Goal: Task Accomplishment & Management: Use online tool/utility

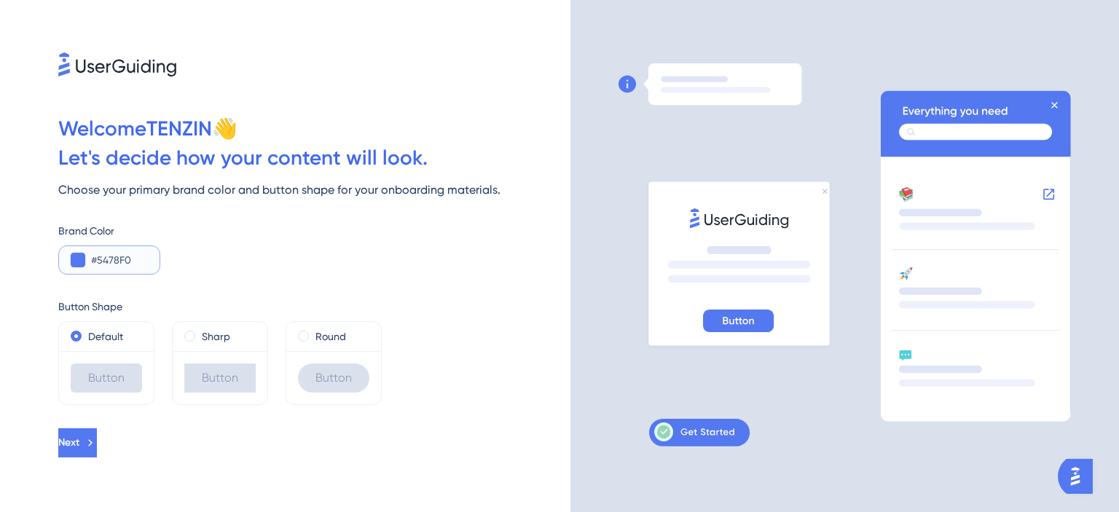
click at [77, 257] on button at bounding box center [78, 260] width 15 height 15
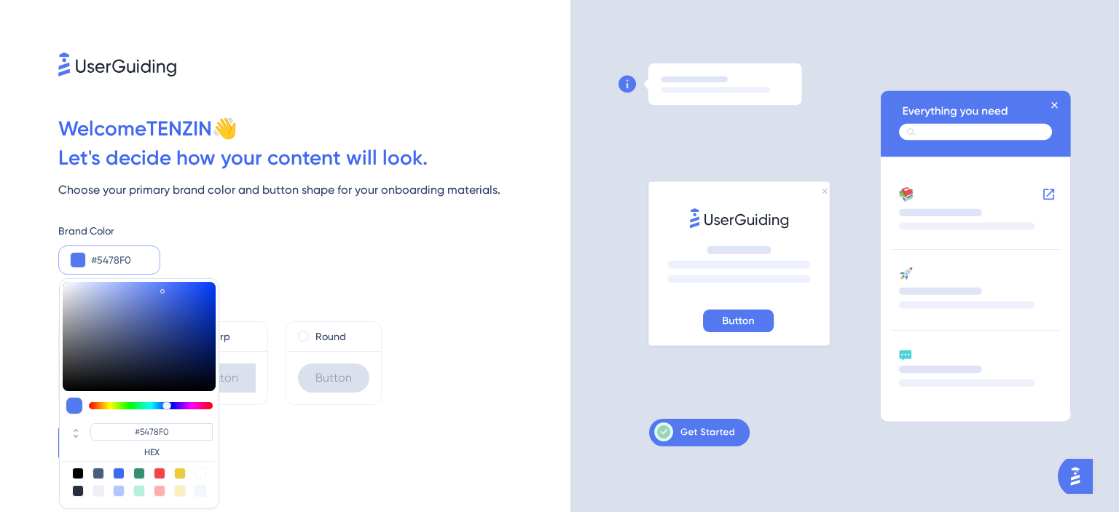
type input "#436aed"
type input "#436AED"
type input "#4969d6"
type input "#4969D6"
type input "#4a66c4"
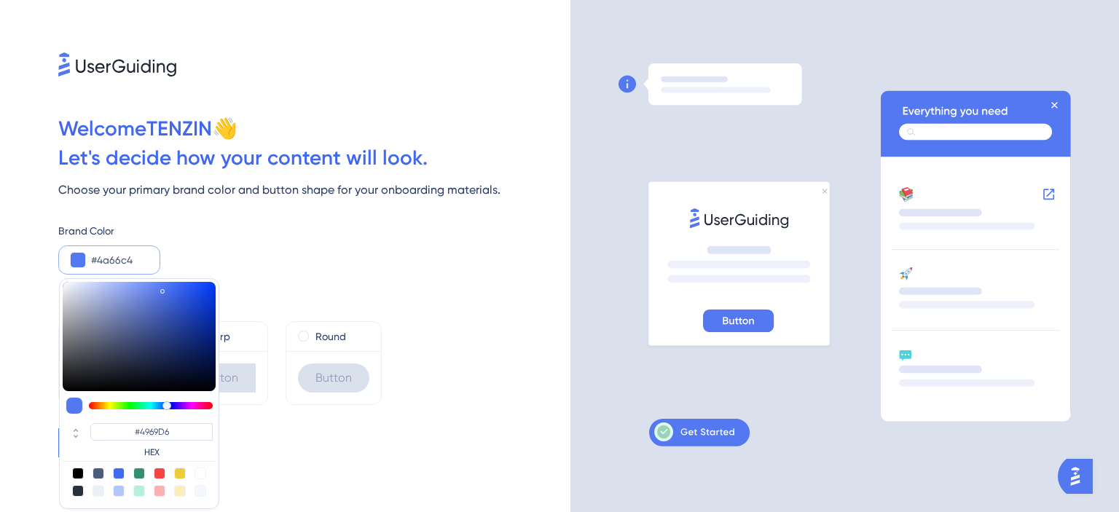
type input "#4A66C4"
type input "#485ea6"
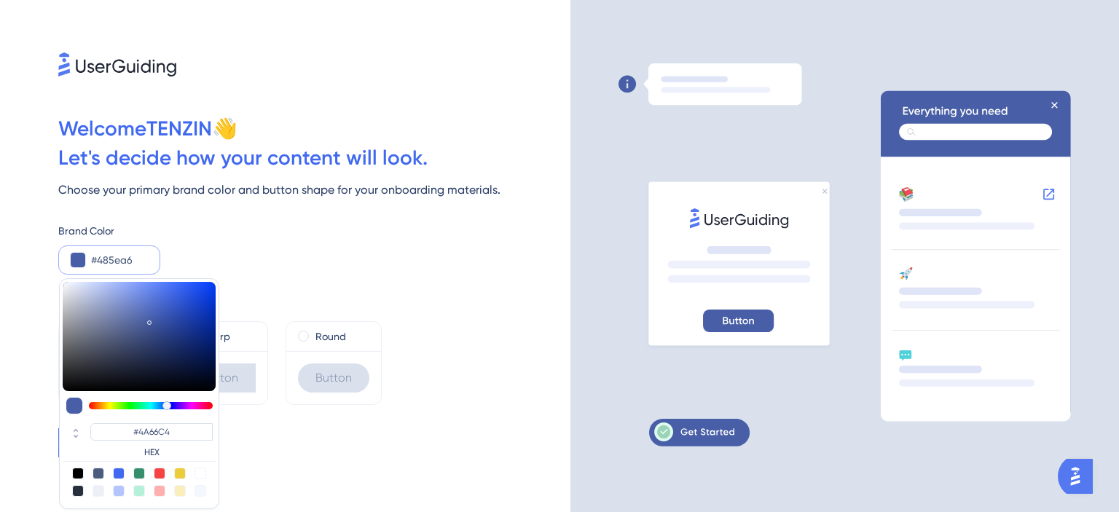
type input "#485EA6"
type input "#465893"
type input "#425183"
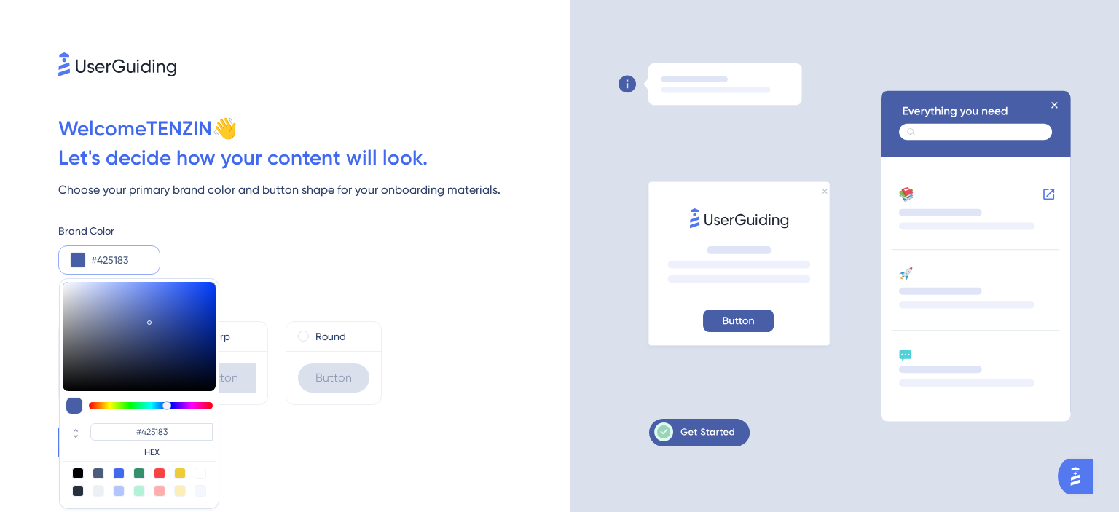
type input "#3e4a71"
type input "#3E4A71"
type input "#394261"
type input "#353c54"
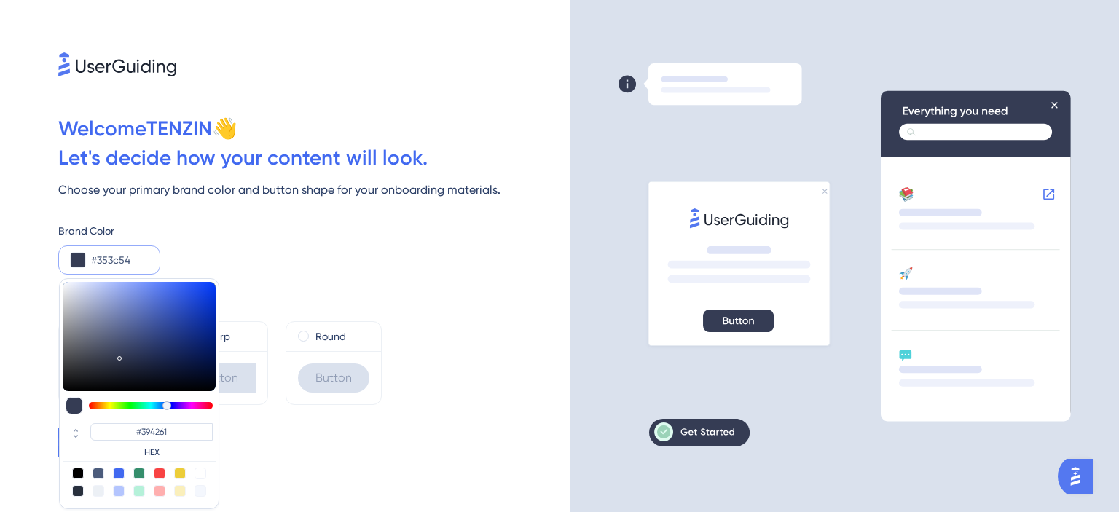
type input "#353C54"
type input "#303548"
type input "#2c303f"
type input "#2C303F"
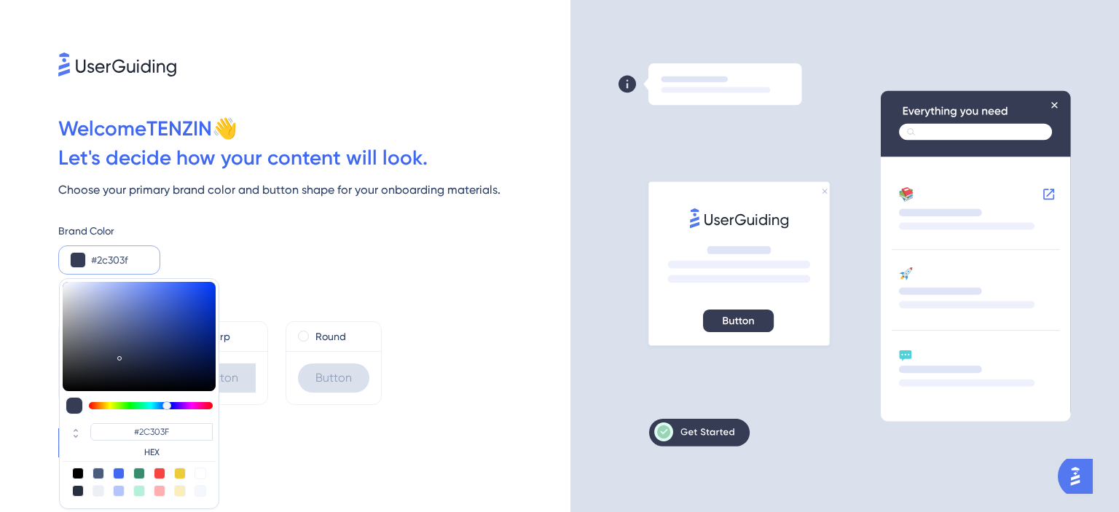
type input "#272a35"
type input "#272A35"
type input "#262934"
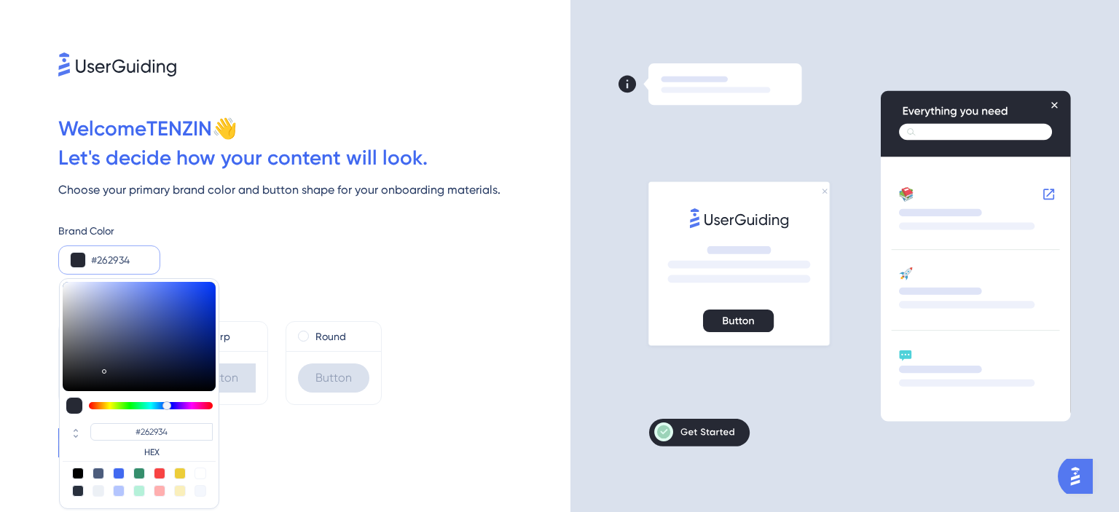
type input "#282a34"
type input "#282A34"
type input "#2b2d36"
type input "#2B2D36"
type input "#2e303a"
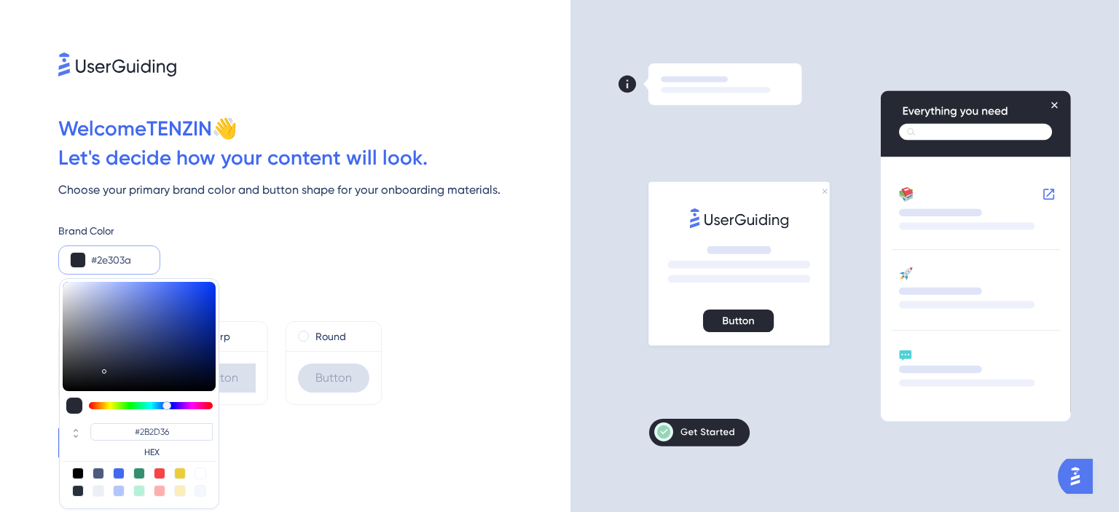
type input "#2E303A"
type input "#363843"
type input "#393b45"
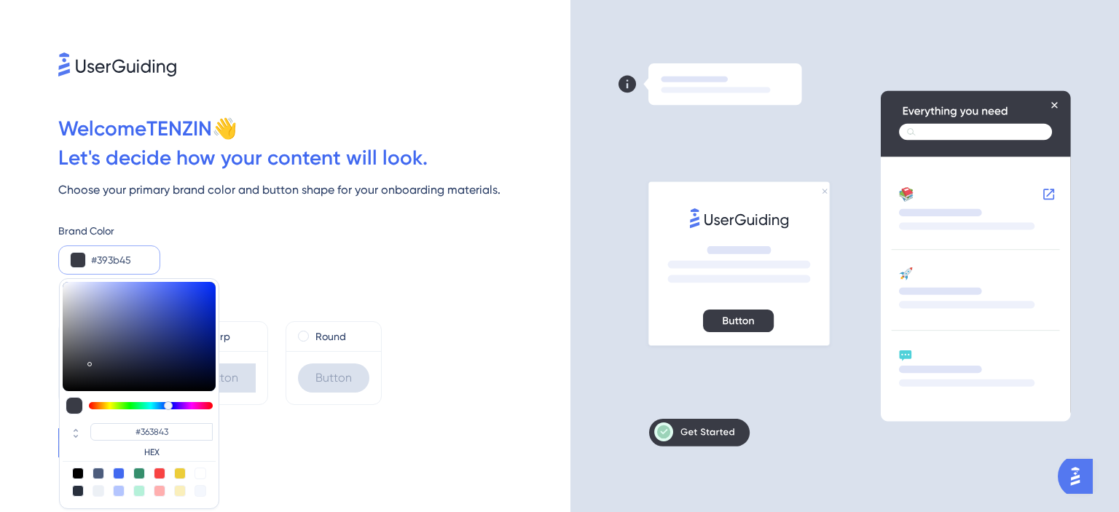
type input "#393B45"
type input "#3b3d47"
type input "#3B3D47"
type input "#35373f"
type input "#35373F"
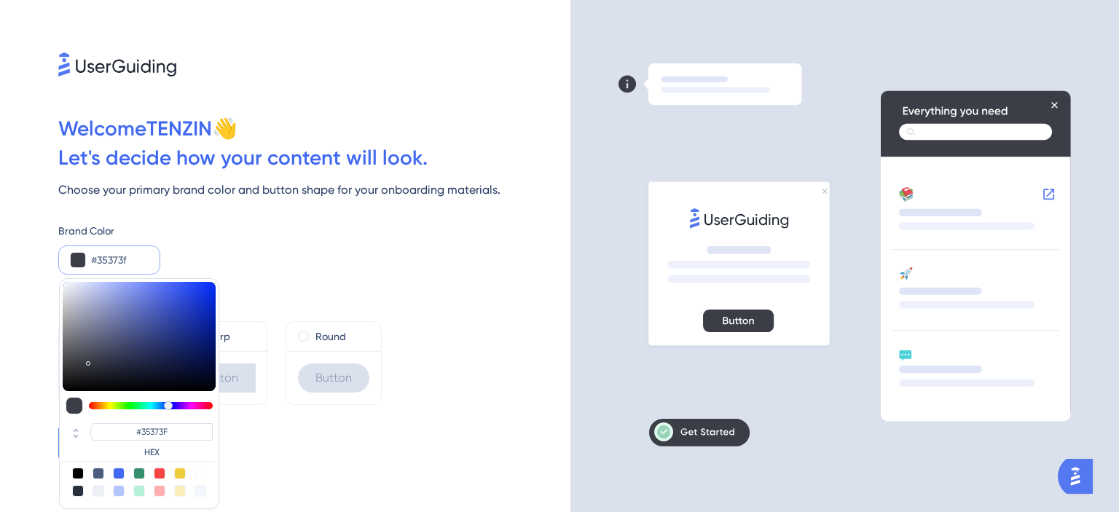
type input "#303239"
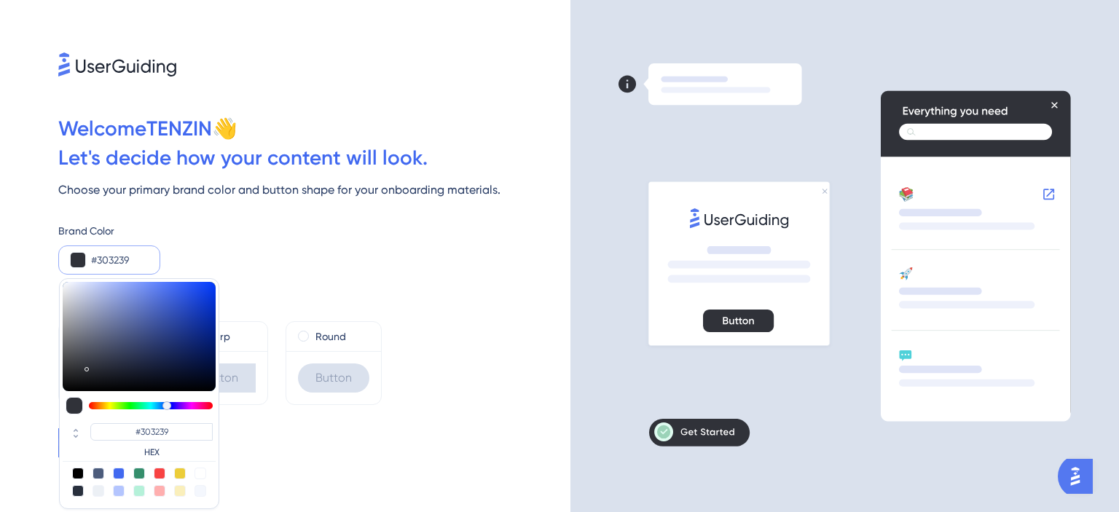
type input "#2c2e34"
type input "#2C2E34"
click at [72, 478] on div at bounding box center [139, 482] width 153 height 29
click at [79, 475] on div at bounding box center [78, 474] width 12 height 12
type input "#000000"
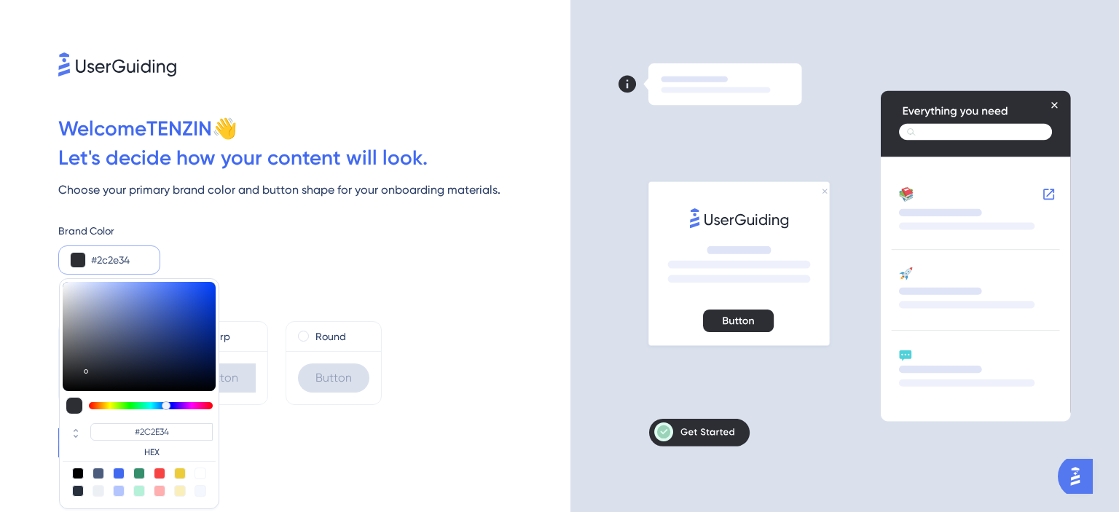
type input "#000000"
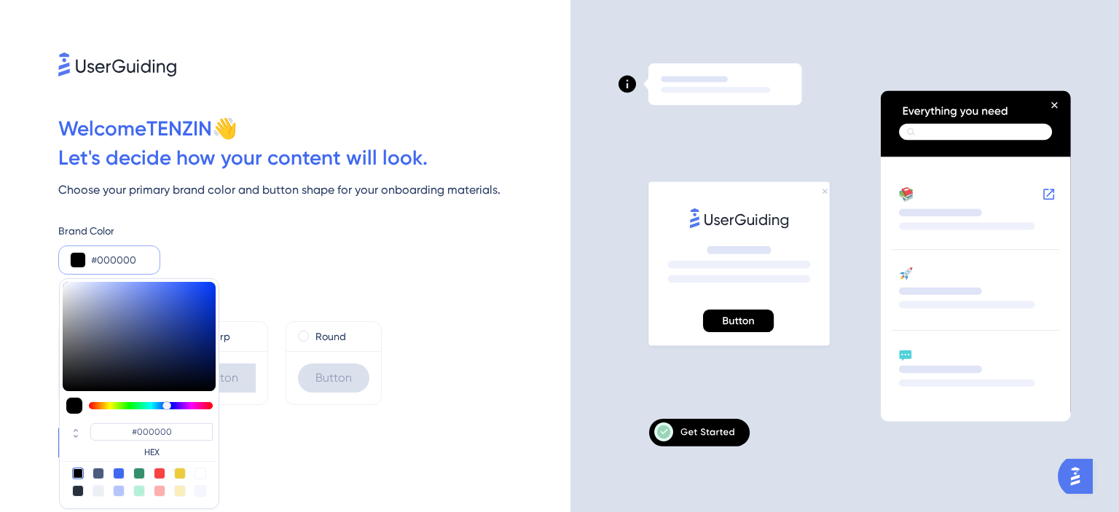
click at [355, 281] on div "Button Shape Default Button Sharp Button Round Button" at bounding box center [314, 340] width 512 height 130
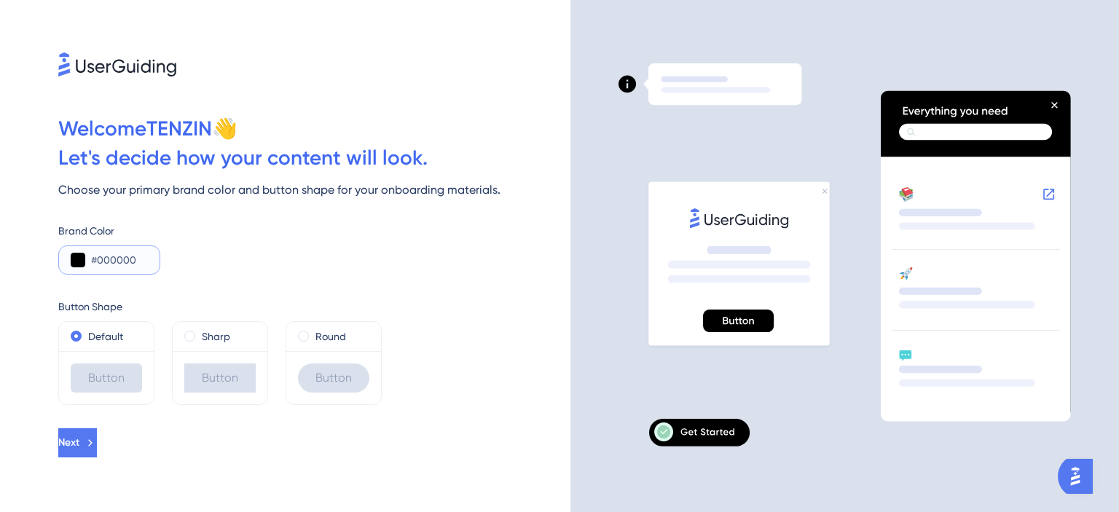
click at [91, 261] on input "#000000" at bounding box center [119, 259] width 57 height 17
click at [76, 261] on button at bounding box center [78, 260] width 15 height 15
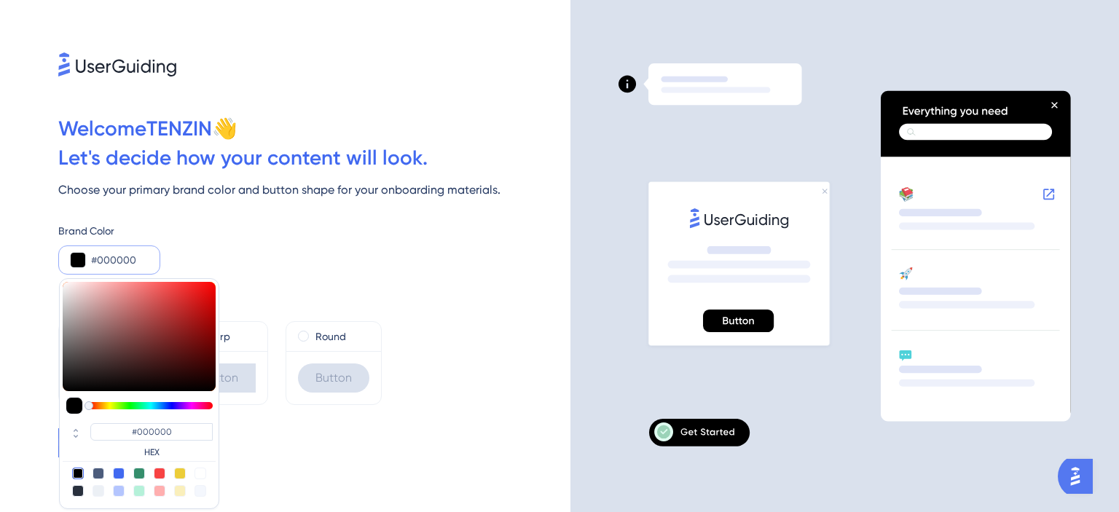
click at [168, 411] on div at bounding box center [139, 405] width 153 height 17
click at [103, 472] on div at bounding box center [98, 474] width 12 height 12
type input "#4c5c7c"
type input "#4C5C7C"
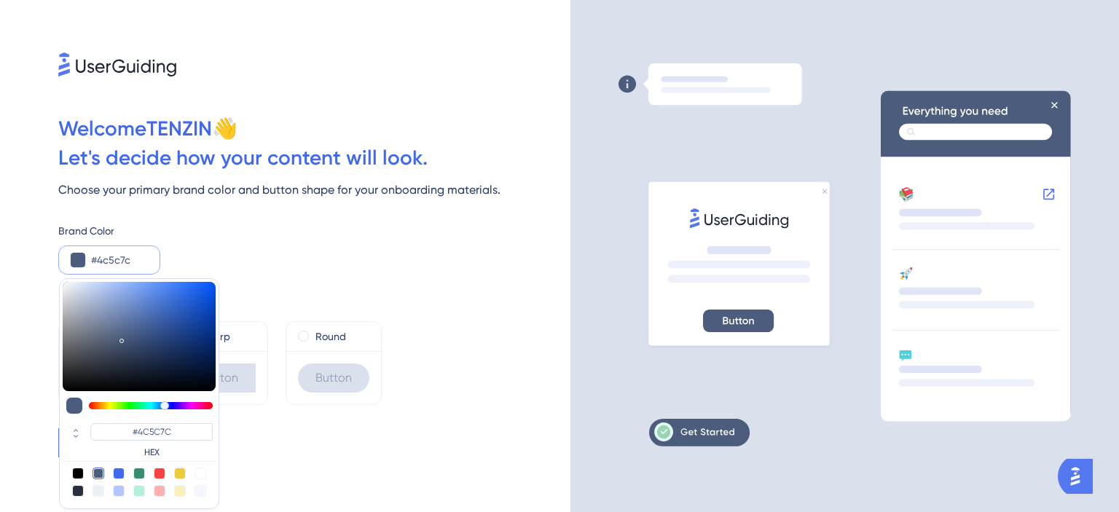
click at [124, 474] on div at bounding box center [119, 474] width 12 height 12
type input "#4169f0"
type input "#4169F0"
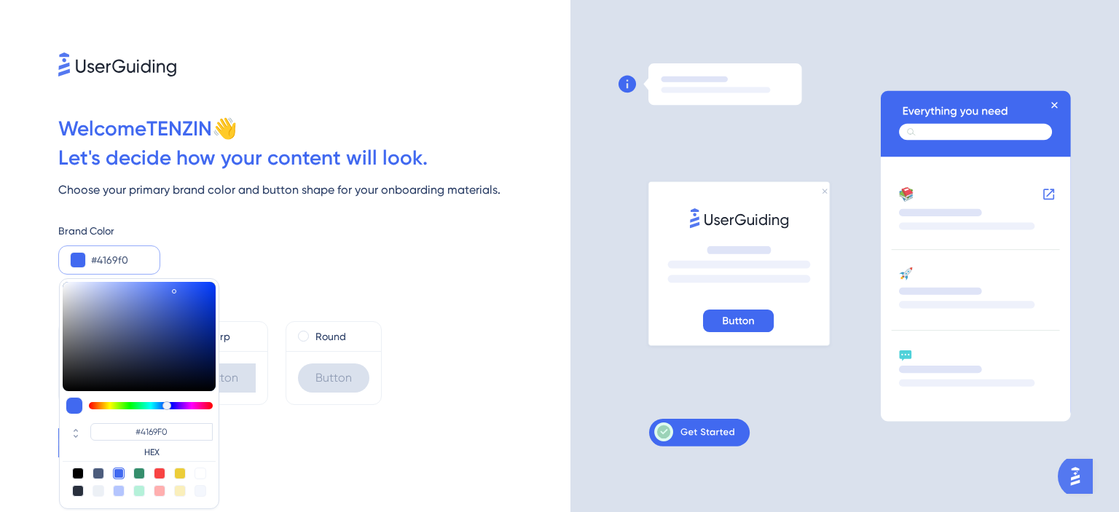
click at [98, 472] on div at bounding box center [98, 474] width 12 height 12
type input "#4c5c7c"
type input "#4C5C7C"
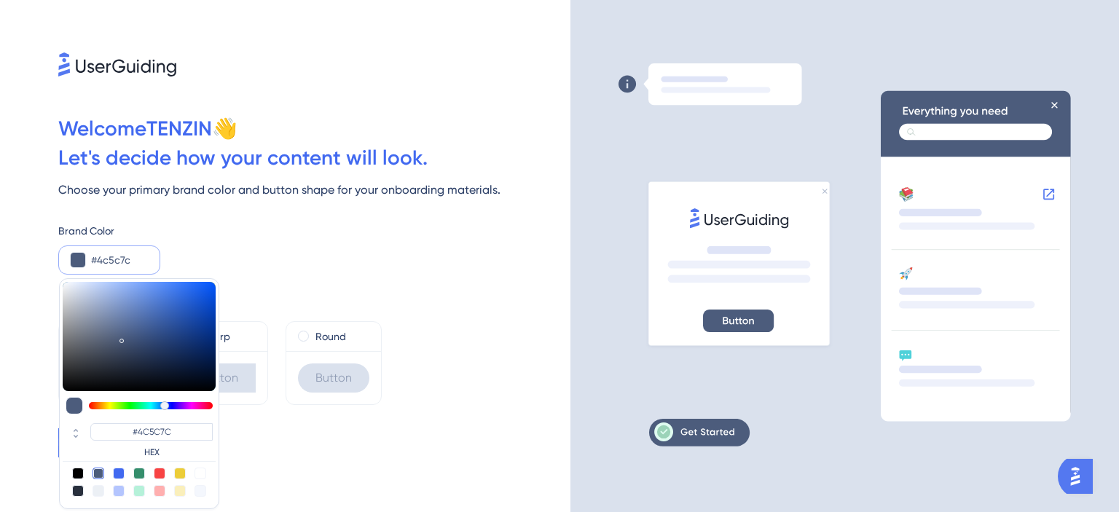
click at [260, 234] on div "Brand Color" at bounding box center [314, 230] width 512 height 17
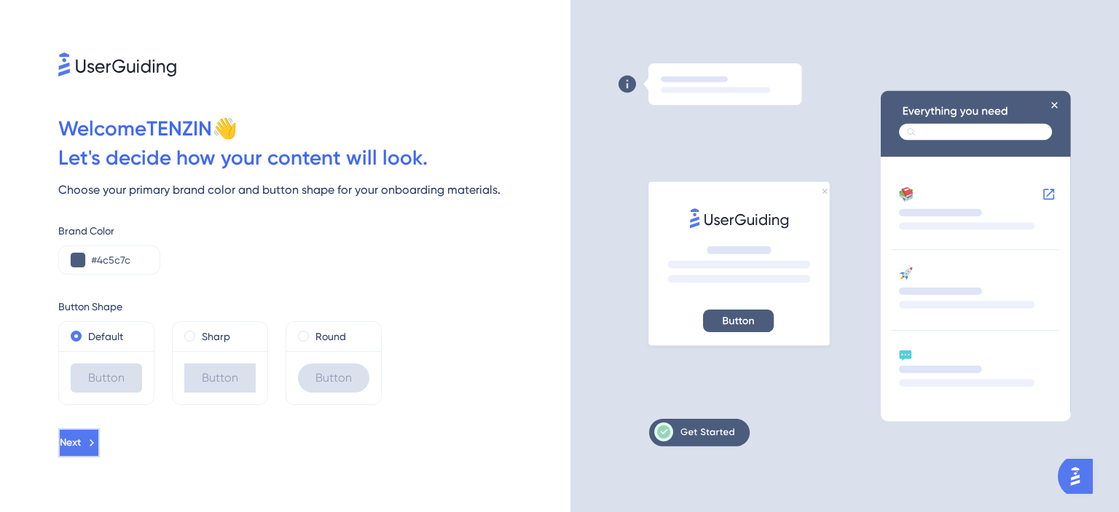
click at [100, 454] on button "Next" at bounding box center [79, 442] width 42 height 29
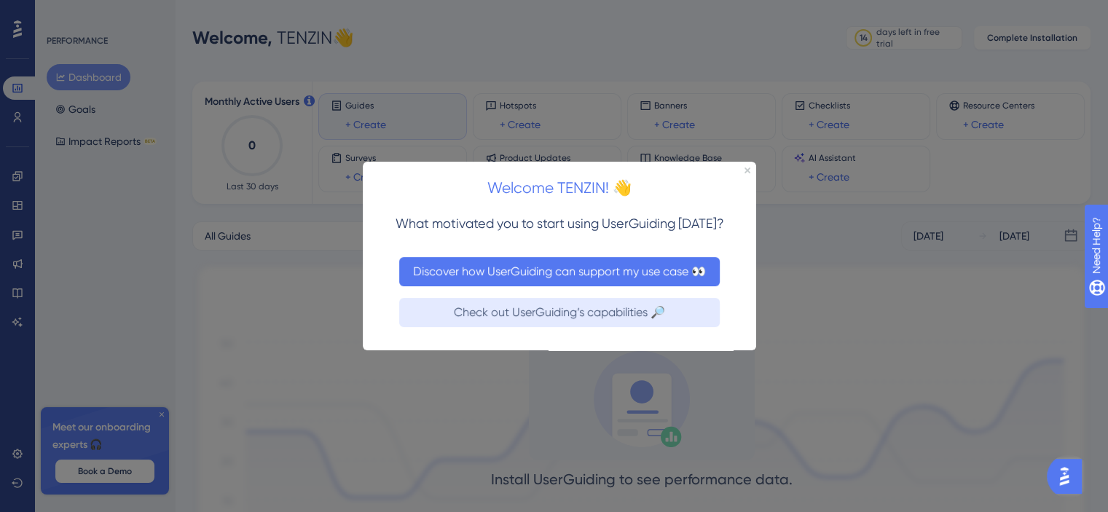
click at [556, 257] on button "Discover how UserGuiding can support my use case 👀" at bounding box center [559, 270] width 320 height 29
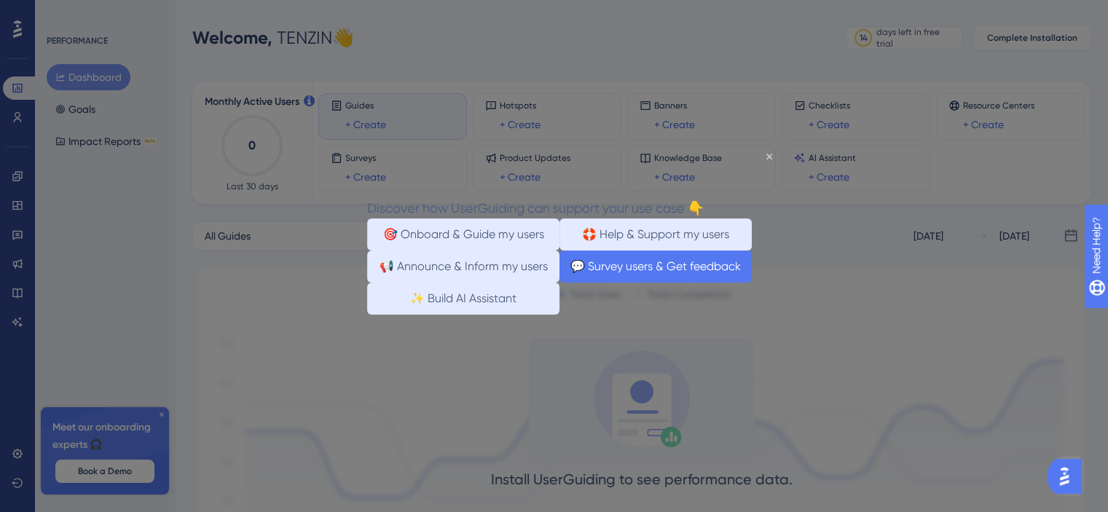
click at [688, 282] on button "💬 Survey users & Get feedback" at bounding box center [655, 266] width 192 height 32
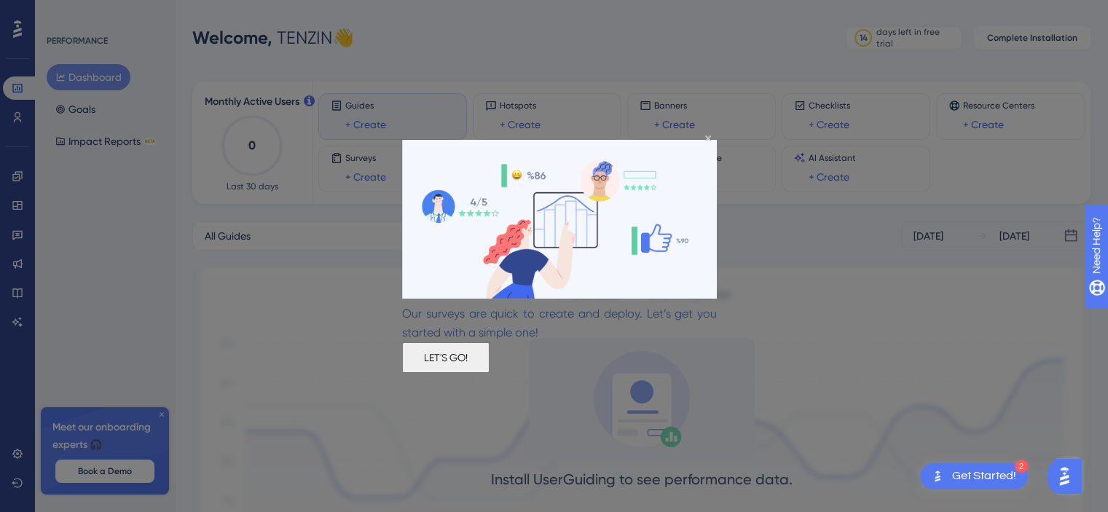
click at [489, 350] on button "LET'S GO!" at bounding box center [445, 357] width 87 height 31
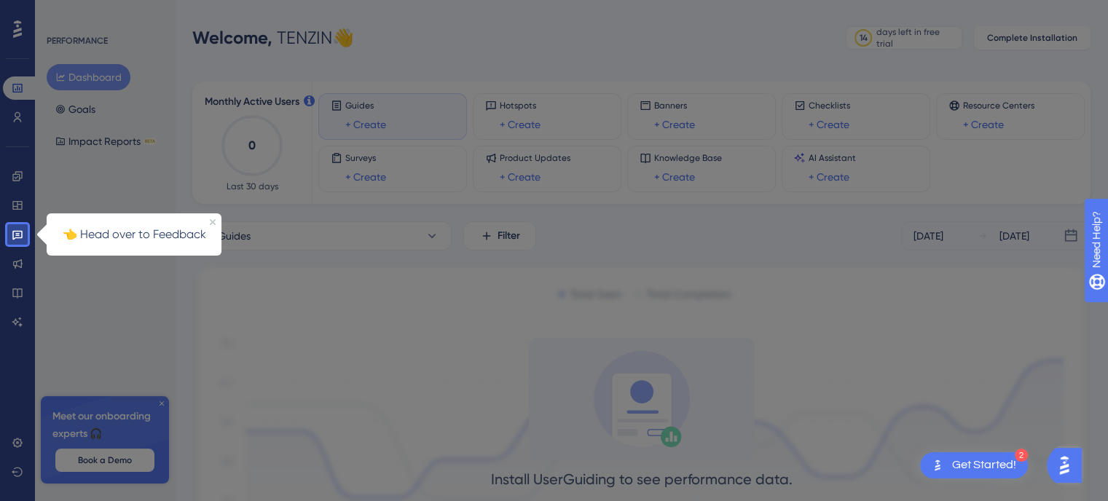
click at [527, 350] on div at bounding box center [573, 323] width 1091 height 646
click at [22, 236] on icon at bounding box center [17, 235] width 10 height 9
